Goal: Task Accomplishment & Management: Manage account settings

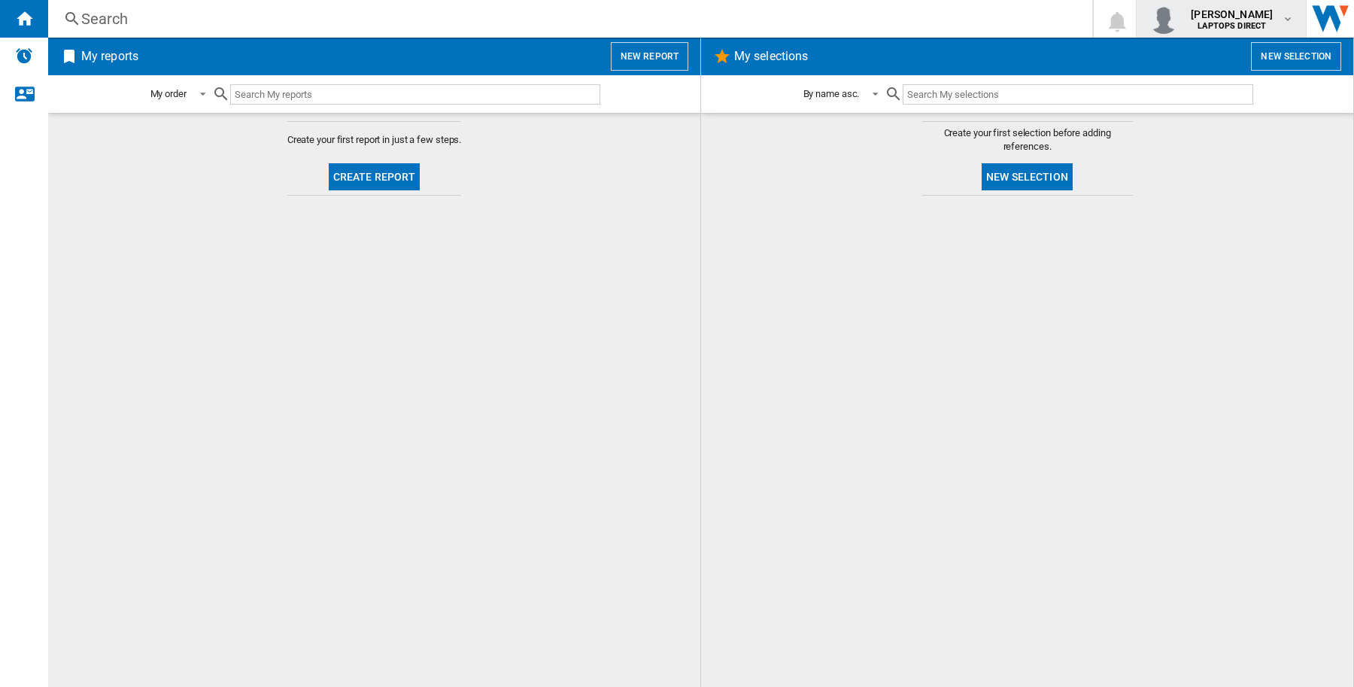
click at [1262, 28] on b "LAPTOPS DIRECT" at bounding box center [1231, 26] width 68 height 10
click at [1234, 144] on button "Logout" at bounding box center [1225, 132] width 151 height 30
